Goal: Communication & Community: Answer question/provide support

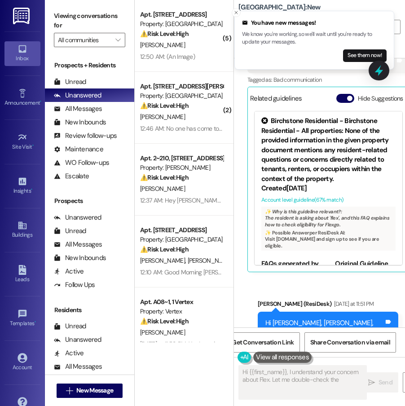
scroll to position [79, 0]
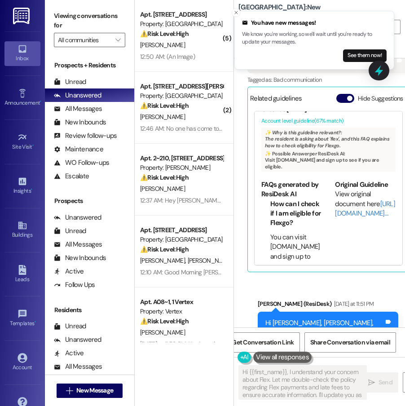
type textarea "Hi {{first_name}}, I understand your concern about Flex. Let me double-check th…"
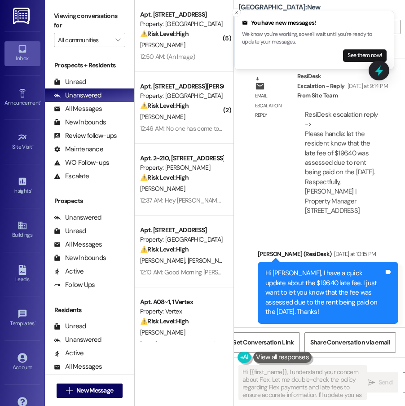
scroll to position [1705, 0]
click at [238, 11] on icon "Close toast" at bounding box center [235, 12] width 5 height 5
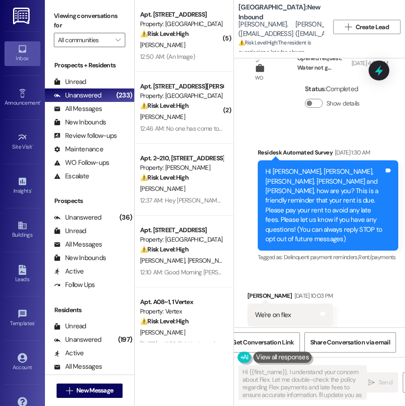
scroll to position [0, 0]
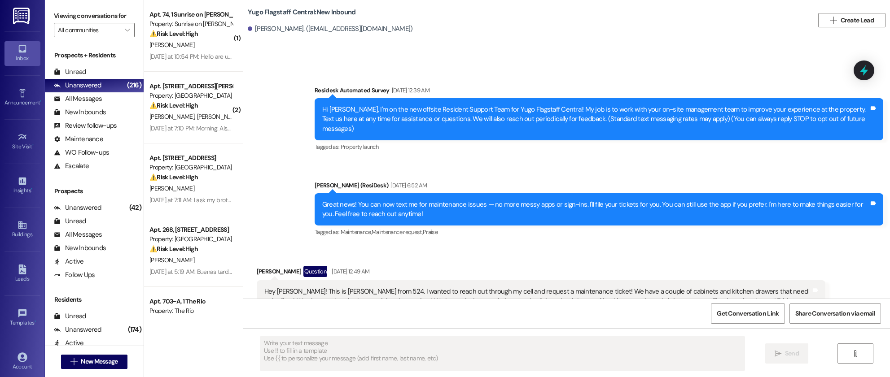
scroll to position [25, 0]
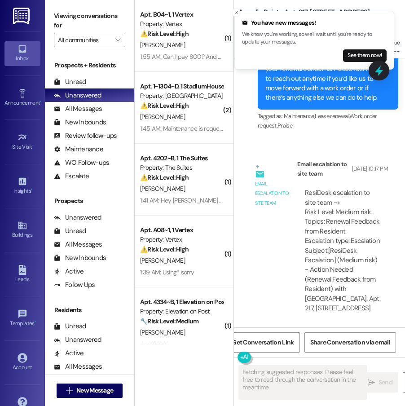
scroll to position [3430, 0]
type textarea "I understand, {{first_name}}. I'll let the site team know you're not ready to m…"
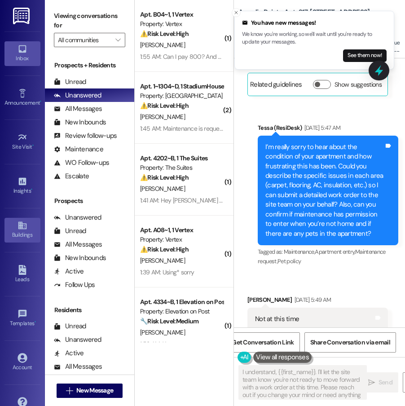
scroll to position [2928, 0]
